Goal: Task Accomplishment & Management: Manage account settings

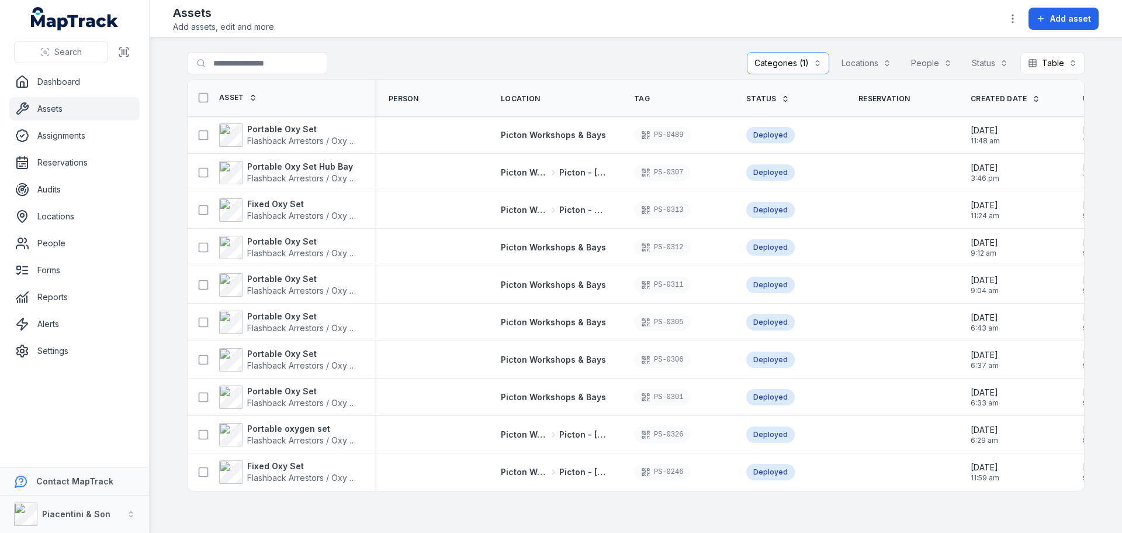
click at [792, 63] on button "Categories (1)" at bounding box center [788, 63] width 82 height 22
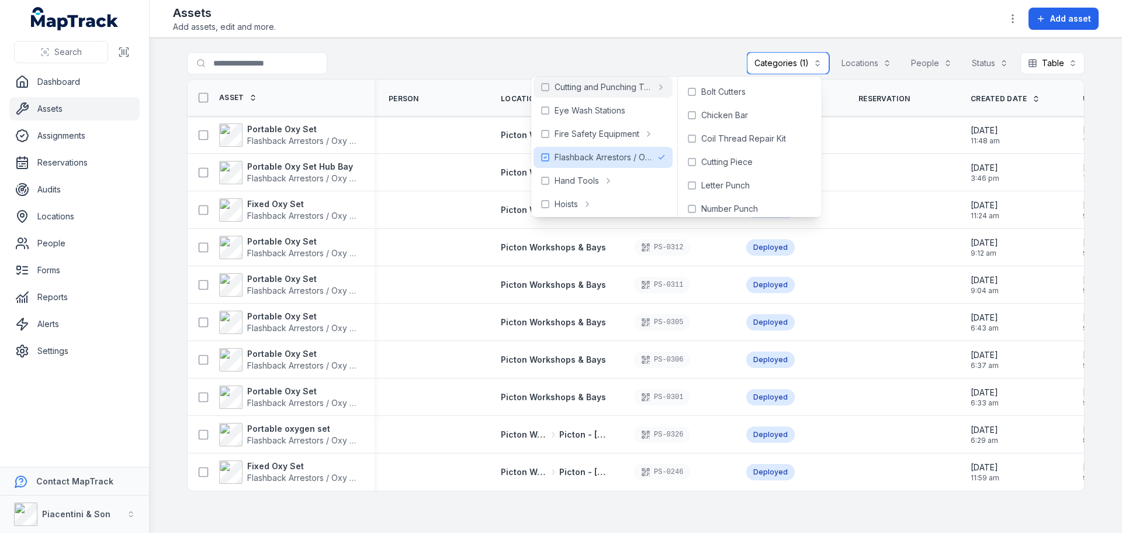
scroll to position [117, 0]
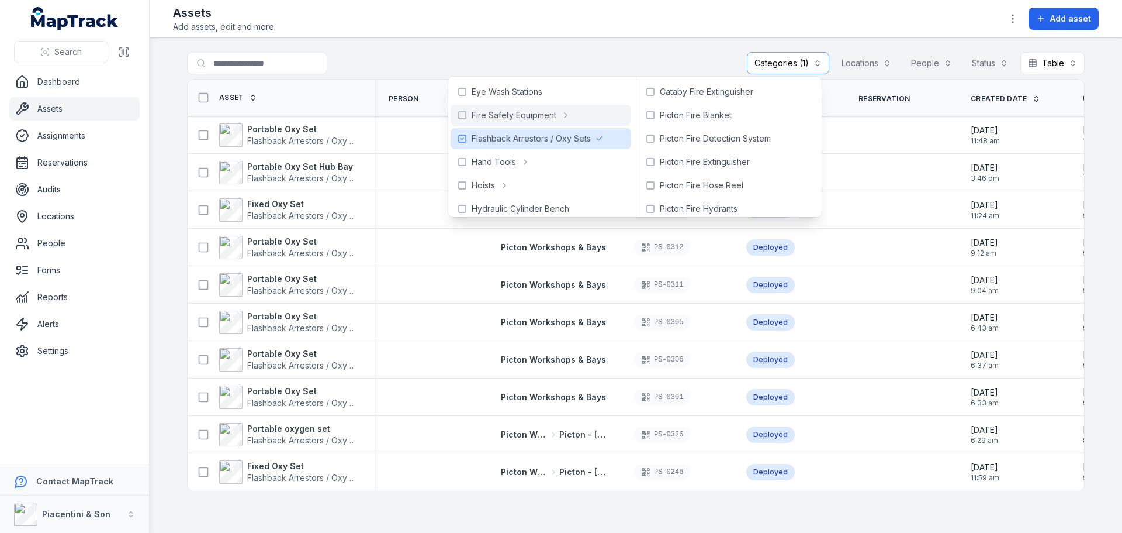
click at [601, 43] on main "**********" at bounding box center [636, 285] width 973 height 495
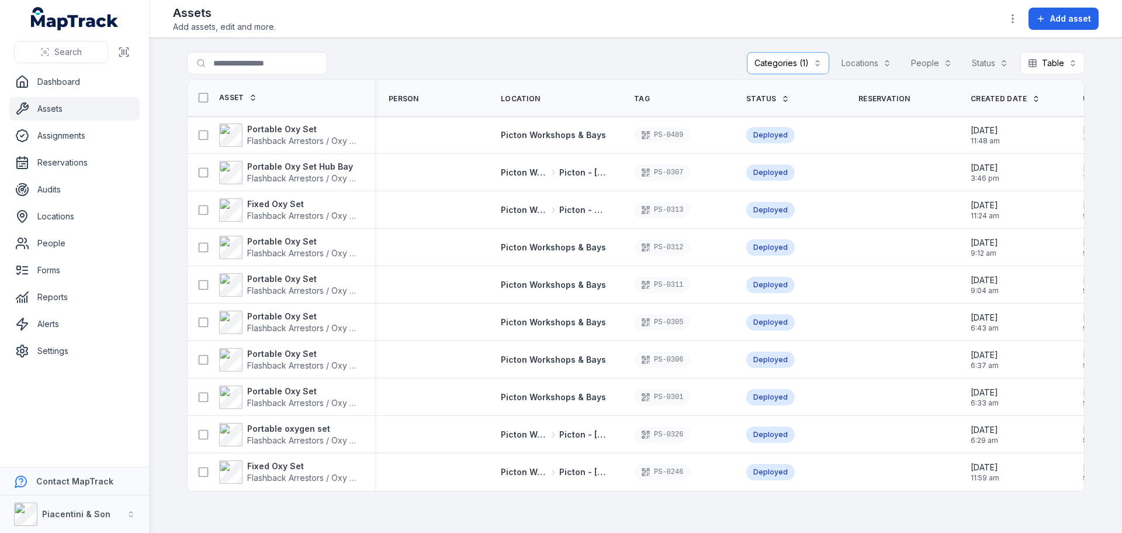
click at [638, 43] on main "**********" at bounding box center [636, 285] width 973 height 495
click at [1008, 18] on icon "button" at bounding box center [1013, 19] width 12 height 12
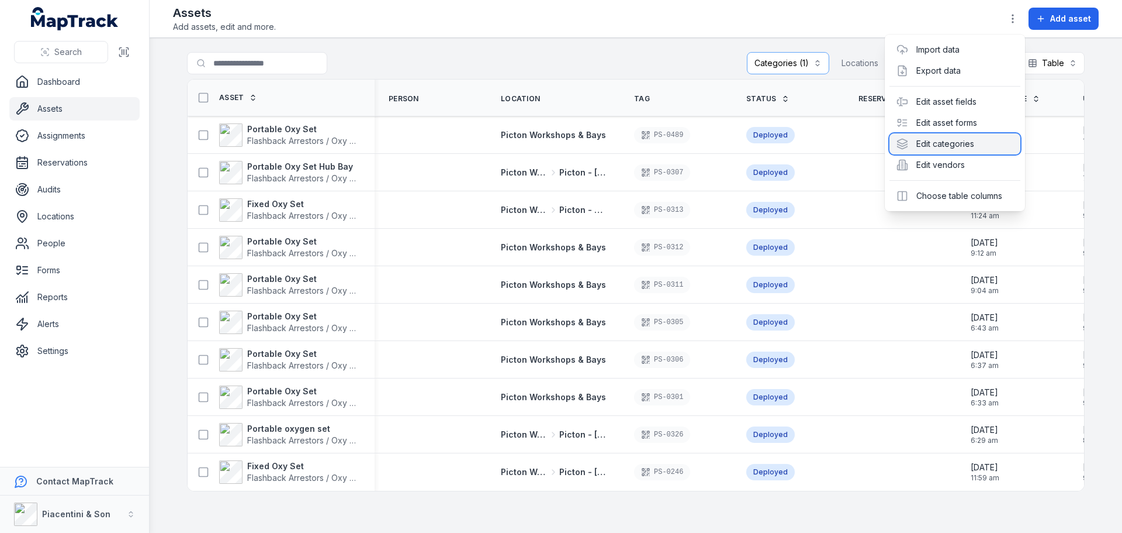
click at [969, 138] on div "Edit categories" at bounding box center [955, 143] width 131 height 21
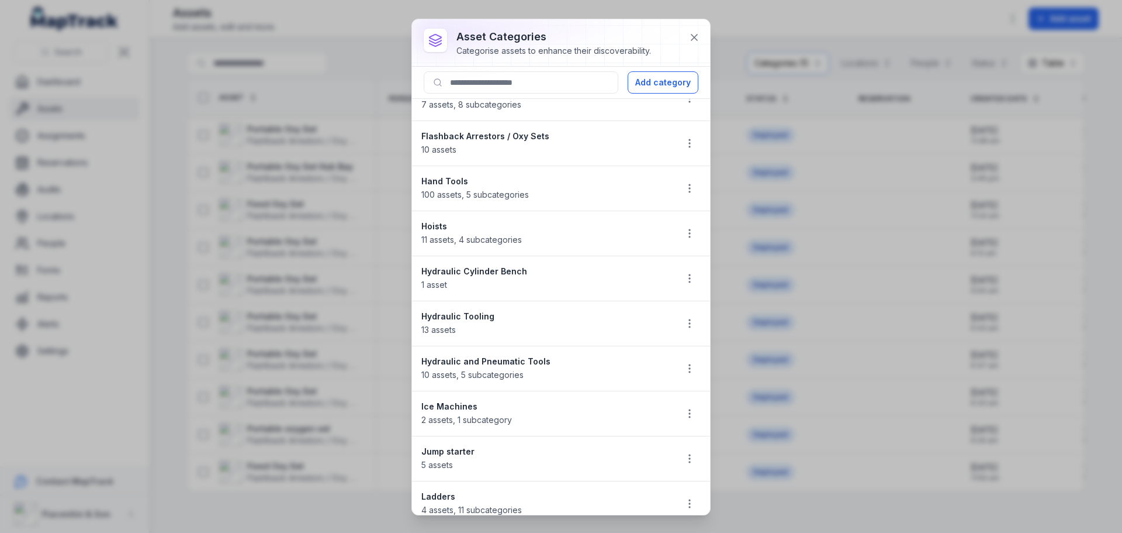
scroll to position [234, 0]
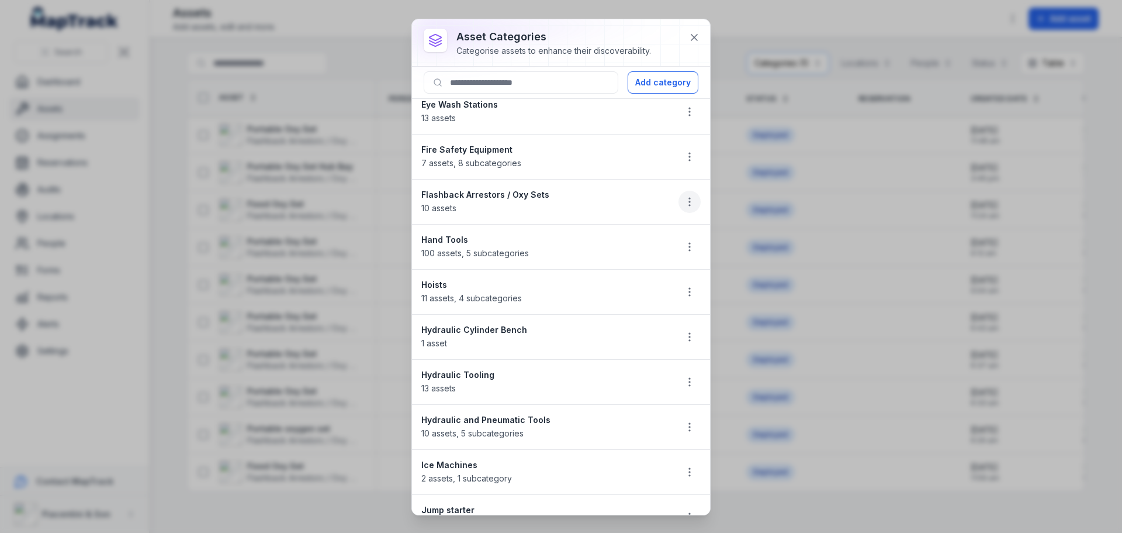
click at [684, 201] on icon "button" at bounding box center [690, 202] width 12 height 12
click at [668, 227] on div "Edit" at bounding box center [622, 232] width 131 height 21
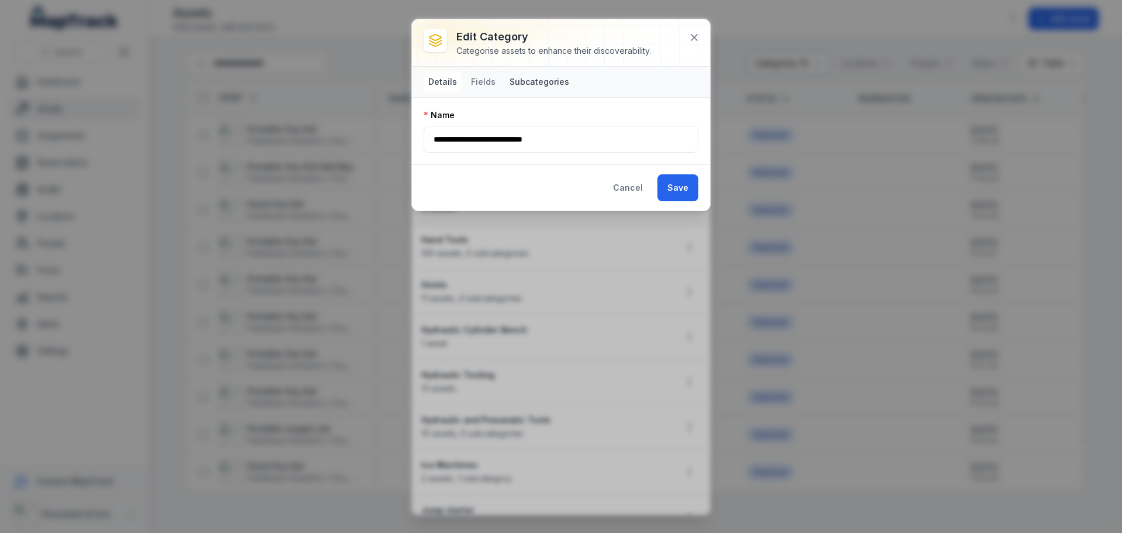
click at [531, 87] on button "Subcategories" at bounding box center [539, 81] width 69 height 21
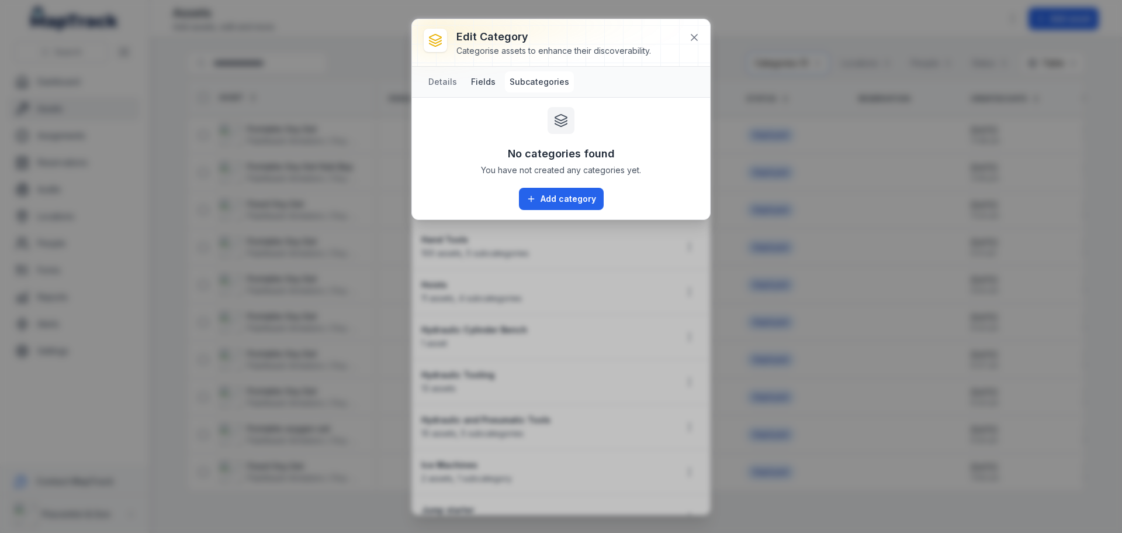
click at [479, 81] on button "Fields" at bounding box center [484, 81] width 34 height 21
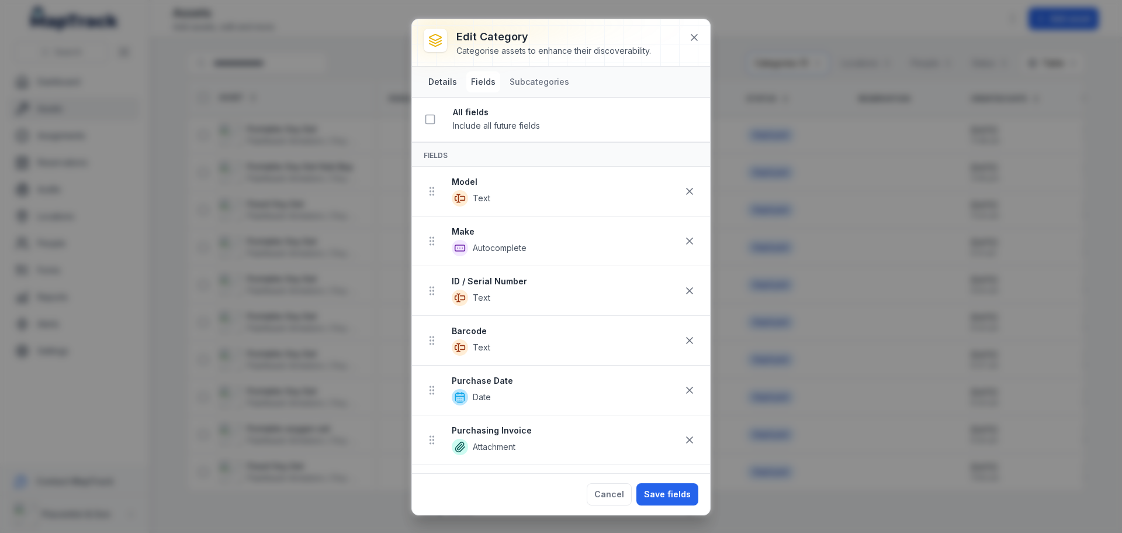
click at [432, 89] on button "Details" at bounding box center [443, 81] width 38 height 21
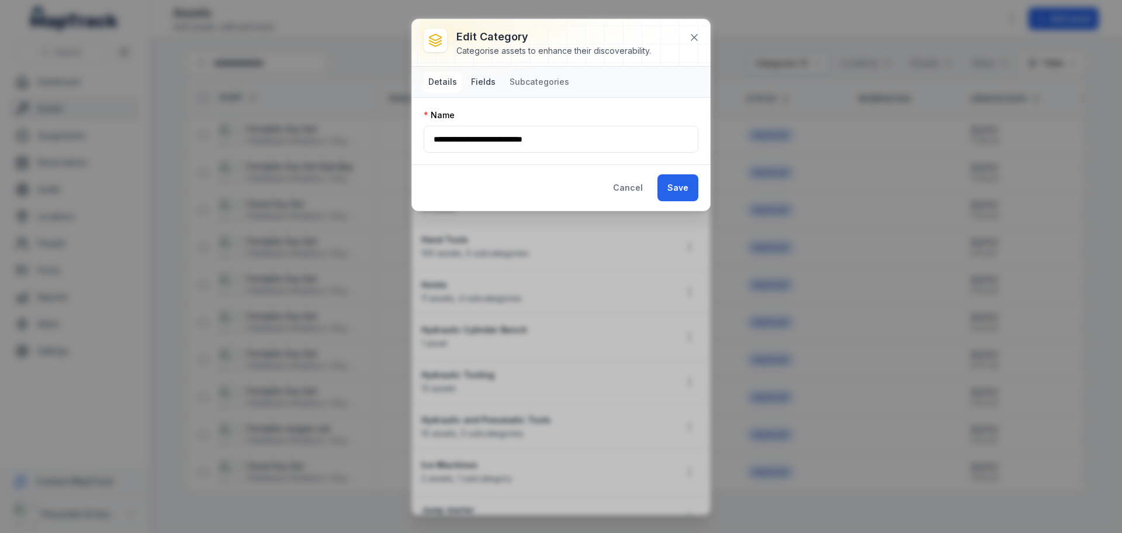
click at [488, 79] on button "Fields" at bounding box center [484, 81] width 34 height 21
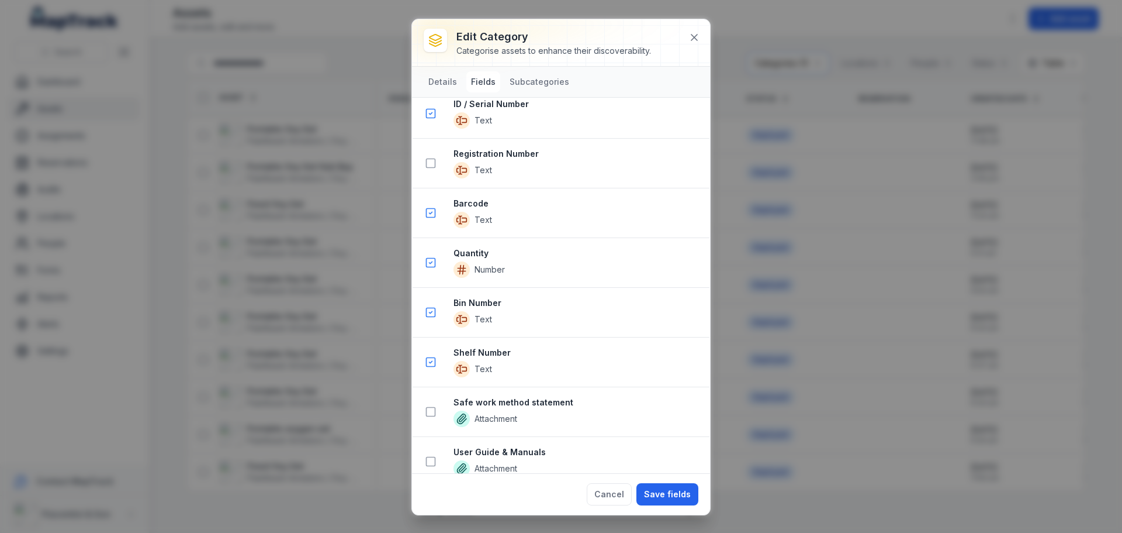
scroll to position [1169, 0]
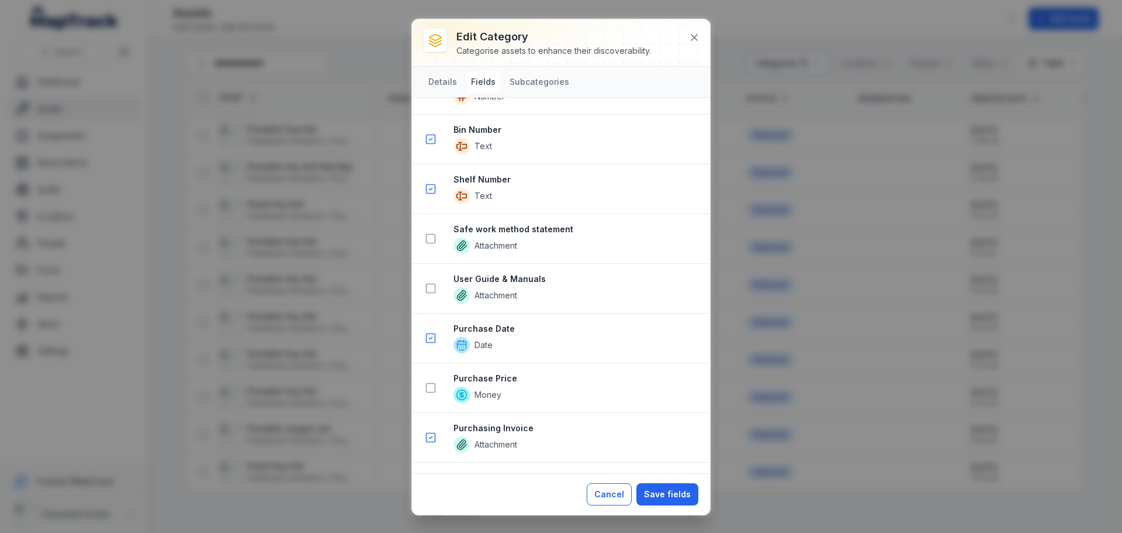
click at [616, 492] on button "Cancel" at bounding box center [609, 494] width 45 height 22
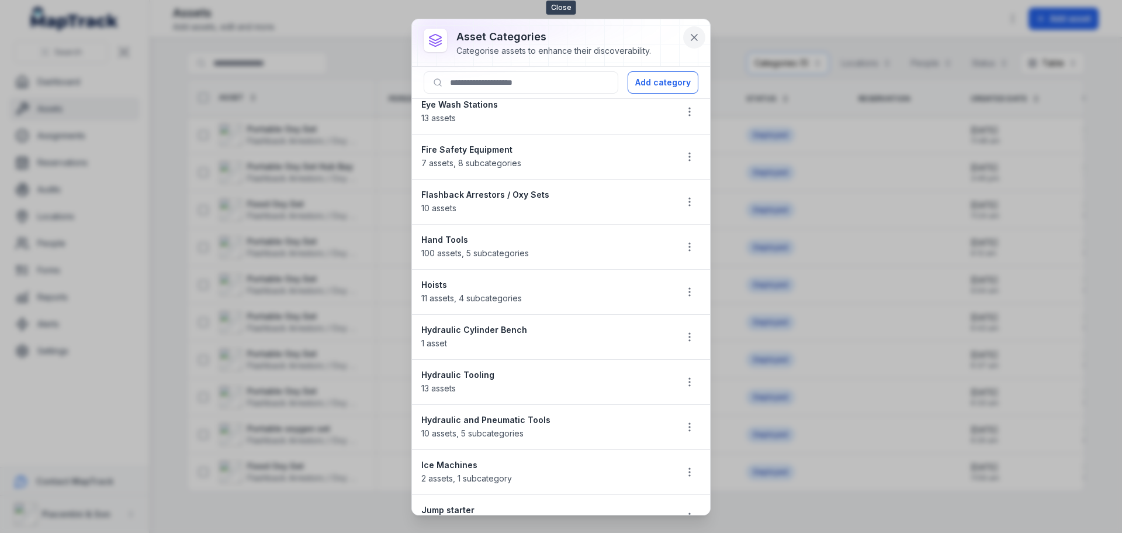
click at [687, 30] on button at bounding box center [694, 37] width 22 height 22
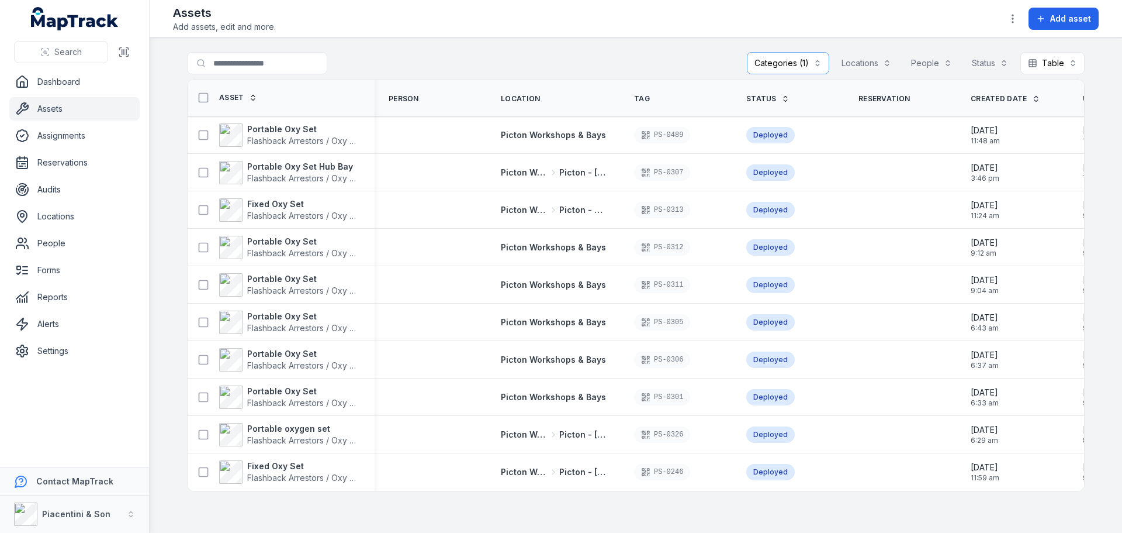
click at [358, 512] on main "**********" at bounding box center [636, 285] width 973 height 495
